Goal: Information Seeking & Learning: Check status

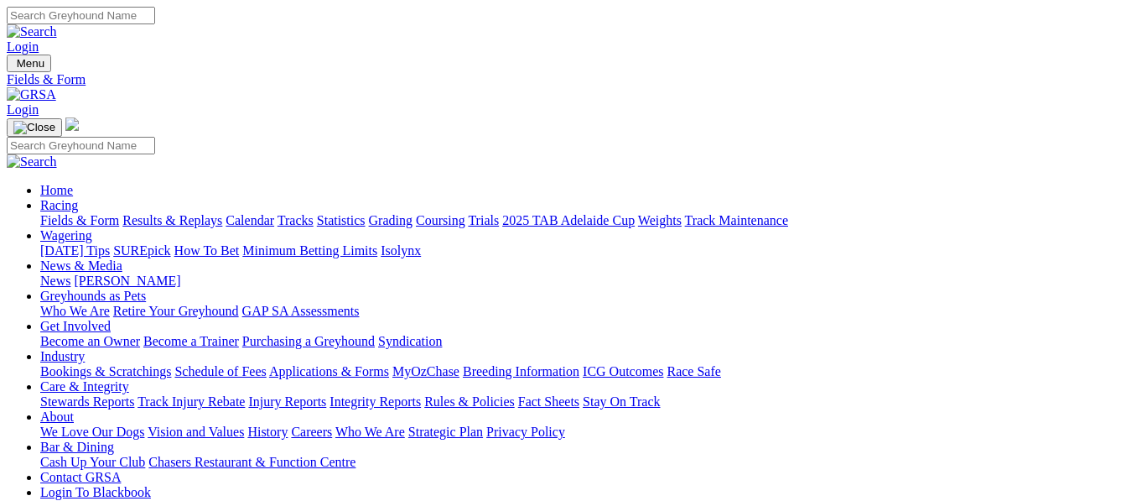
click at [222, 213] on link "Results & Replays" at bounding box center [172, 220] width 100 height 14
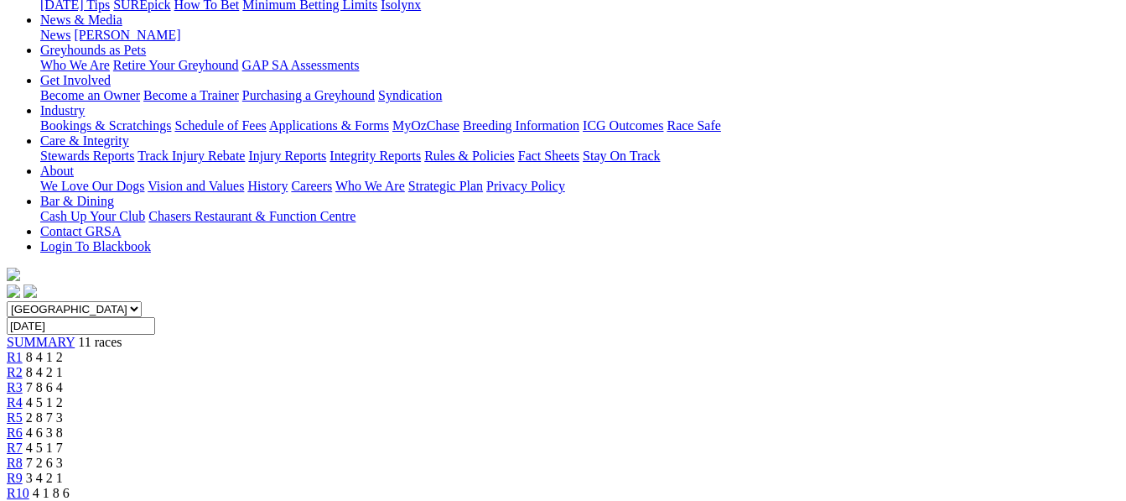
scroll to position [179, 0]
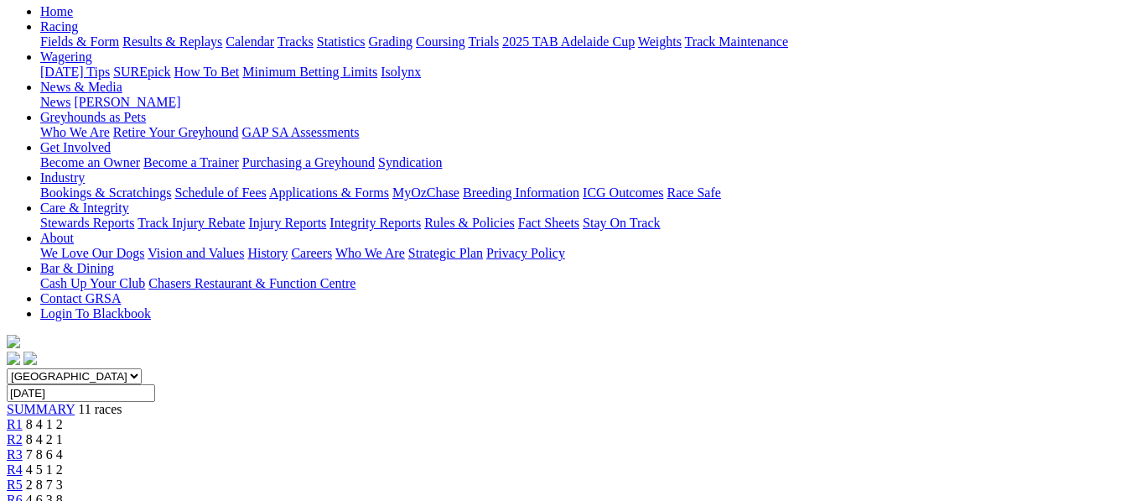
click at [63, 477] on span "2 8 7 3" at bounding box center [44, 484] width 37 height 14
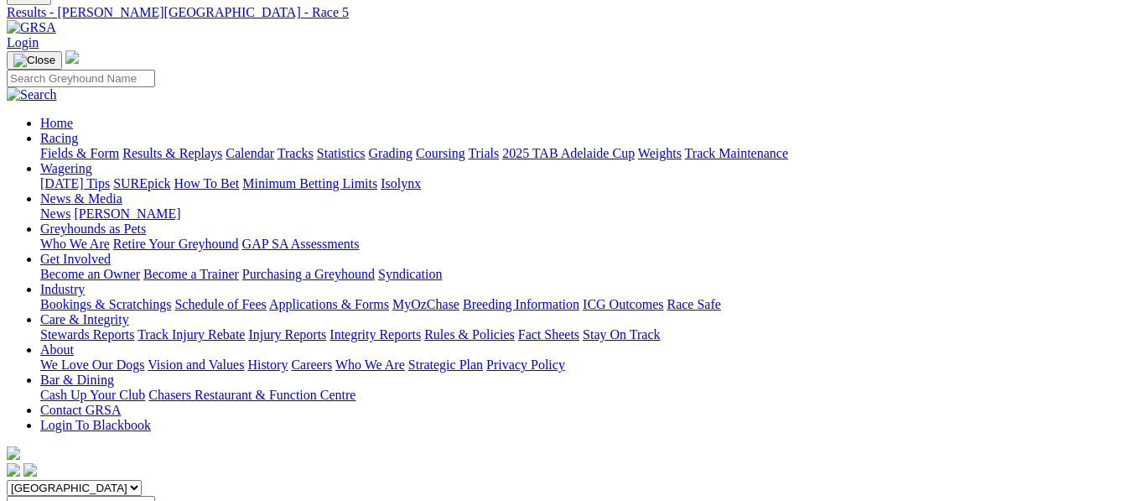
scroll to position [12, 0]
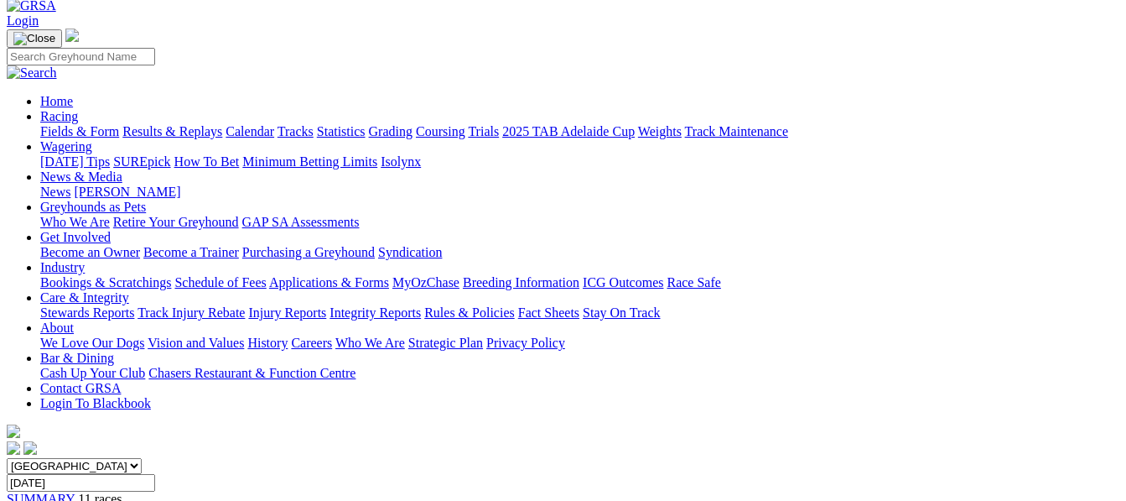
scroll to position [55, 0]
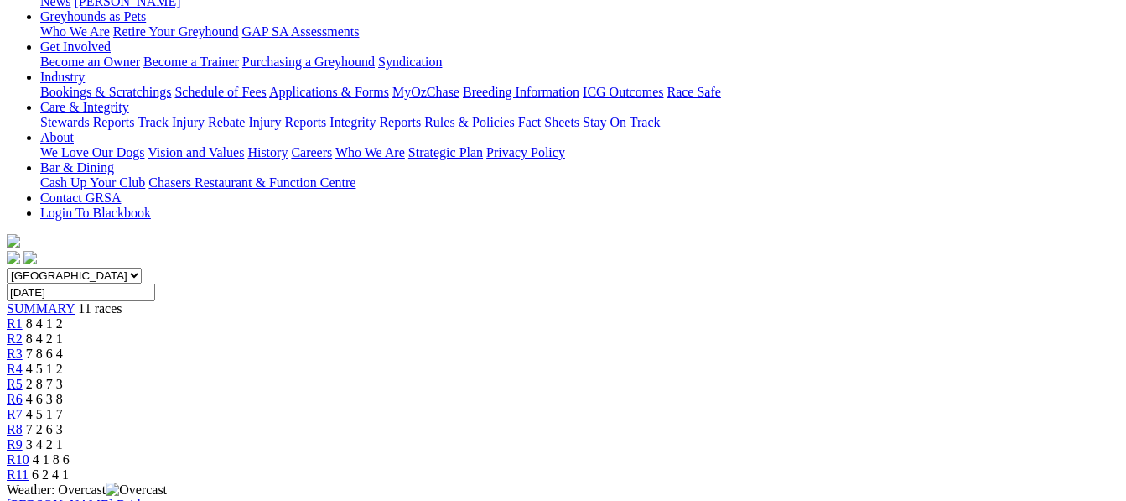
scroll to position [179, 0]
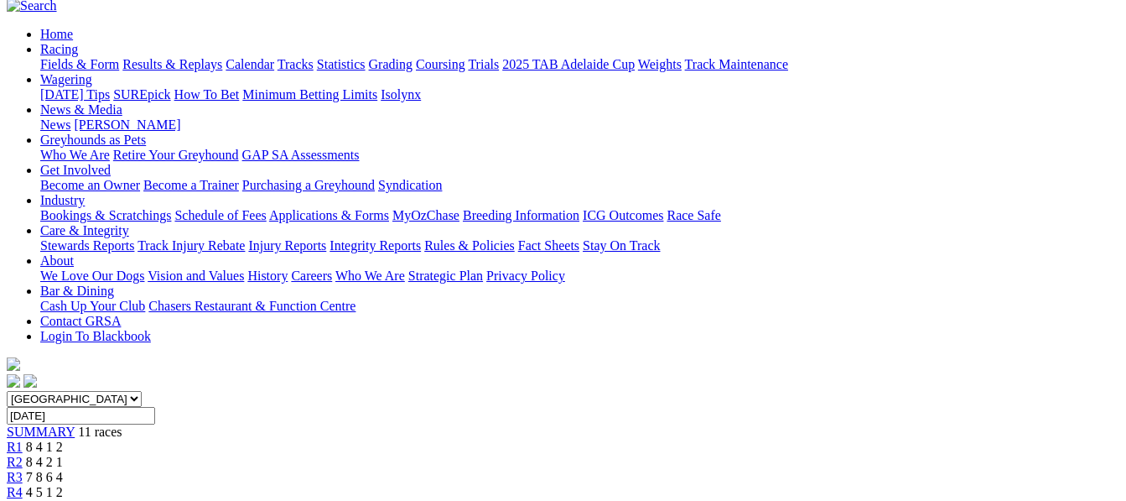
scroll to position [100, 0]
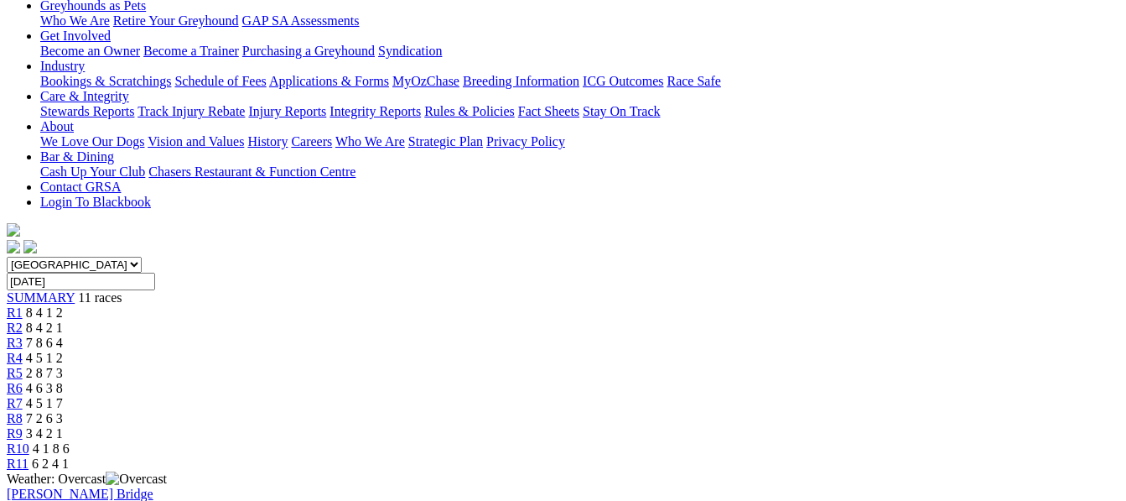
scroll to position [246, 0]
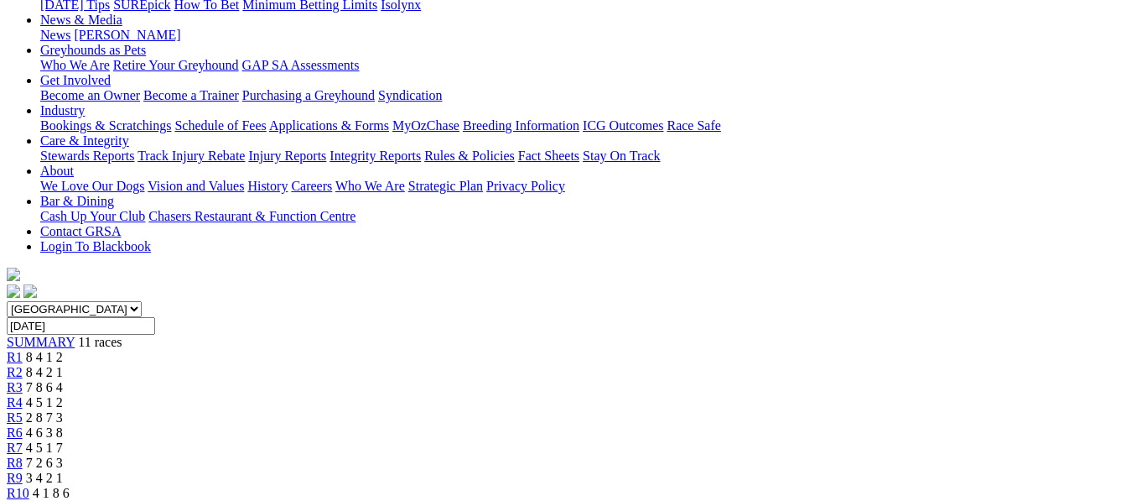
click at [69, 500] on span "6 2 4 1" at bounding box center [50, 508] width 37 height 14
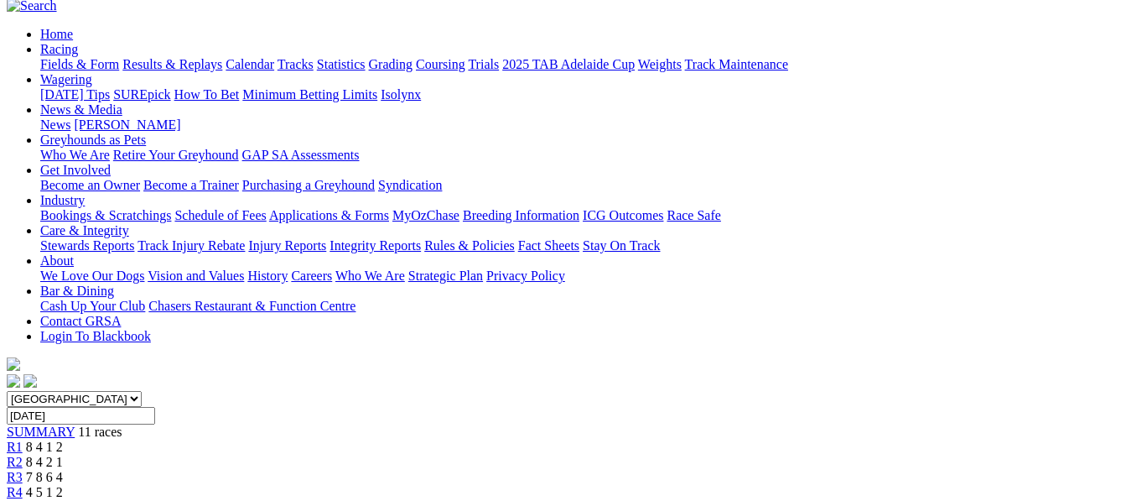
scroll to position [67, 0]
